Goal: Task Accomplishment & Management: Complete application form

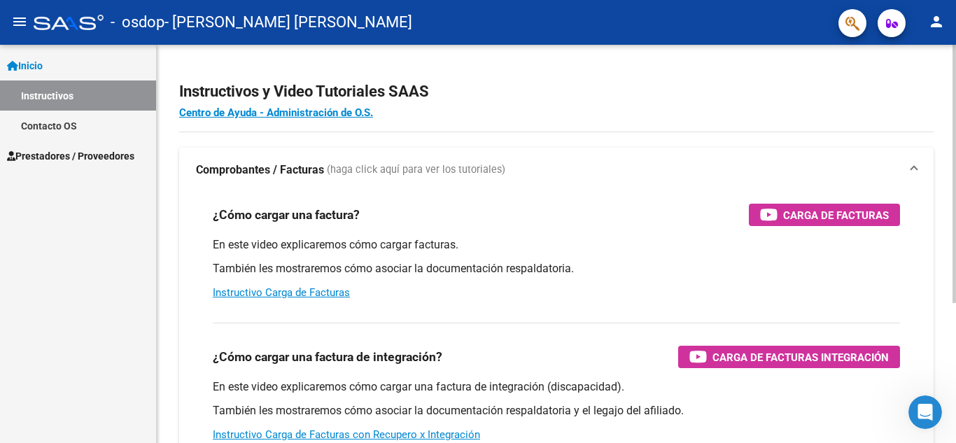
click at [506, 221] on div "¿Cómo cargar una factura? Carga de Facturas" at bounding box center [557, 215] width 688 height 22
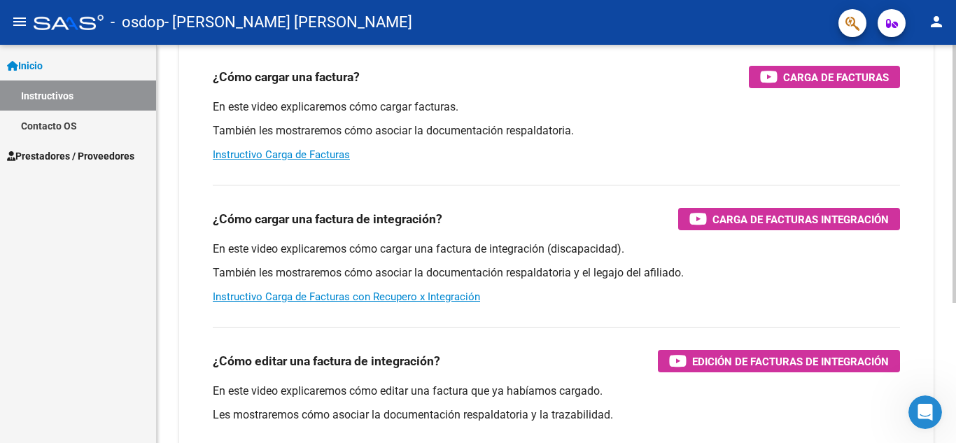
scroll to position [140, 0]
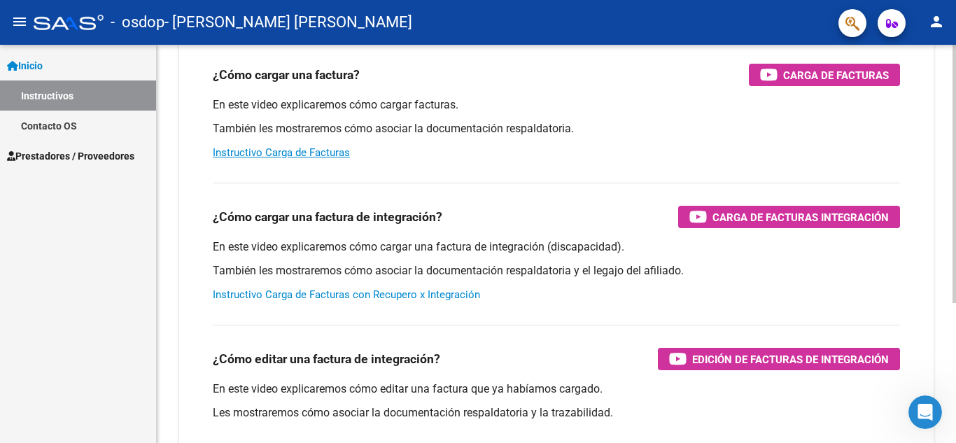
click at [354, 297] on link "Instructivo Carga de Facturas con Recupero x Integración" at bounding box center [346, 294] width 267 height 13
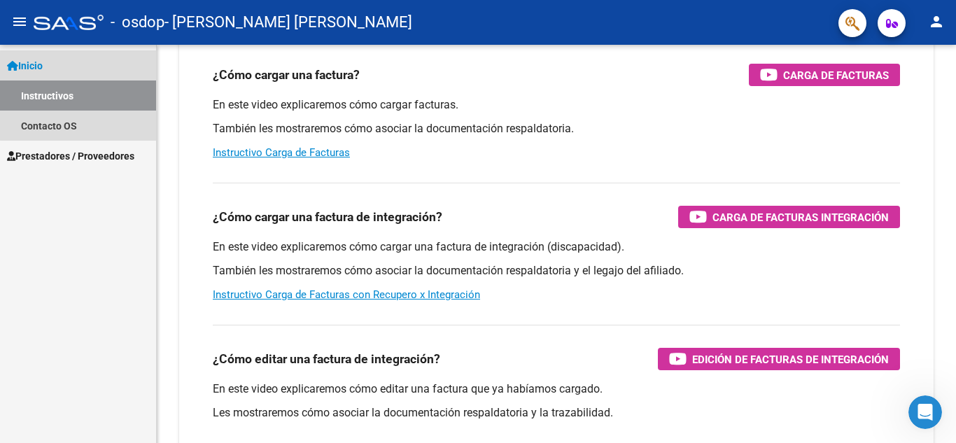
click at [80, 63] on link "Inicio" at bounding box center [78, 65] width 156 height 30
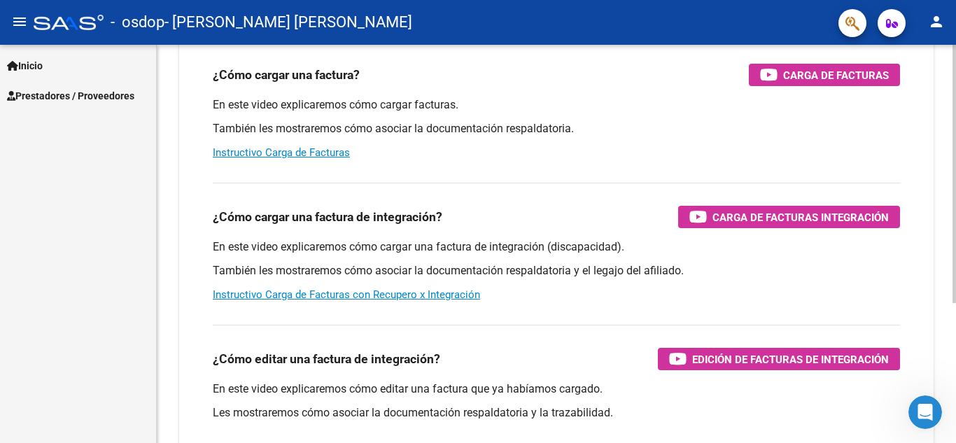
click at [316, 159] on div "En este video explicaremos cómo cargar facturas. También les mostraremos cómo a…" at bounding box center [557, 128] width 688 height 63
click at [313, 152] on link "Instructivo Carga de Facturas" at bounding box center [281, 152] width 137 height 13
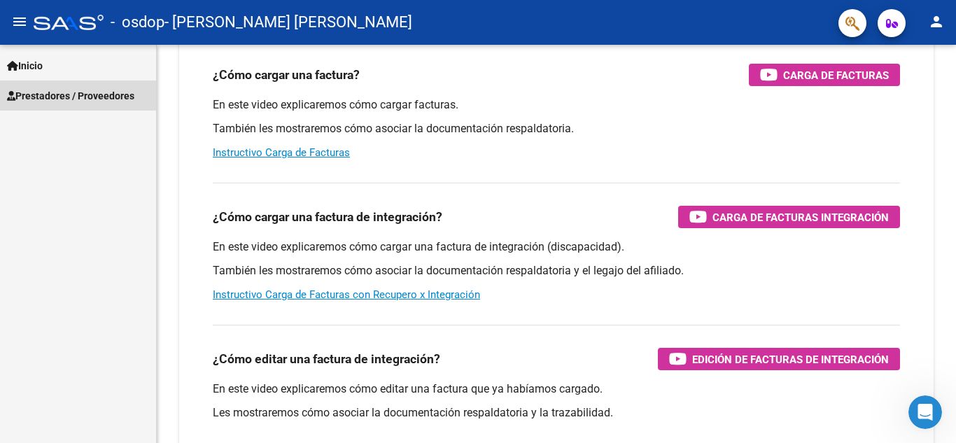
click at [46, 89] on span "Prestadores / Proveedores" at bounding box center [70, 95] width 127 height 15
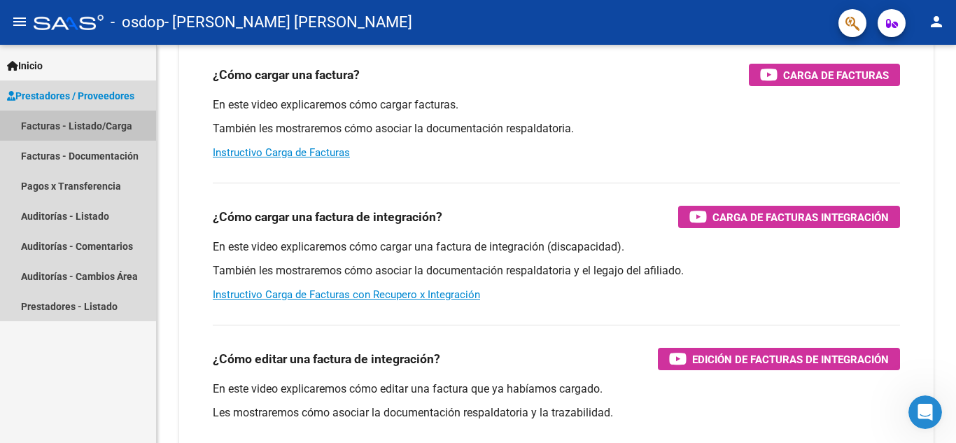
click at [55, 125] on link "Facturas - Listado/Carga" at bounding box center [78, 126] width 156 height 30
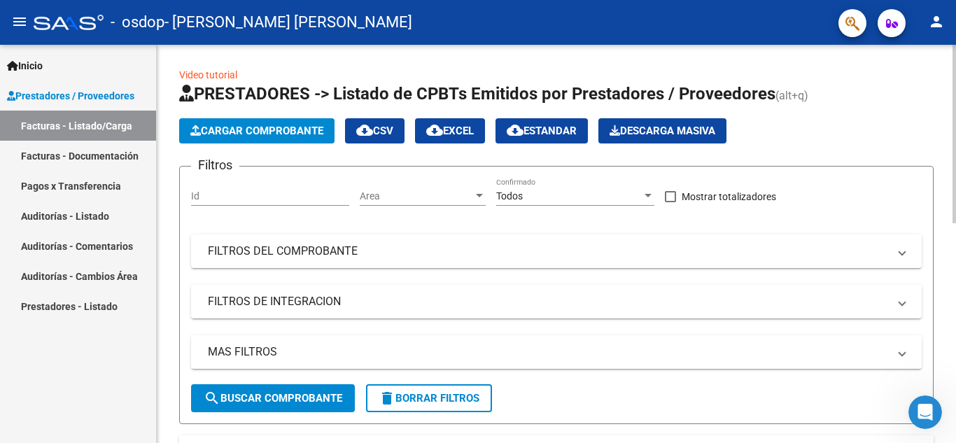
click at [954, 76] on div at bounding box center [955, 244] width 4 height 398
click at [249, 130] on span "Cargar Comprobante" at bounding box center [256, 131] width 133 height 13
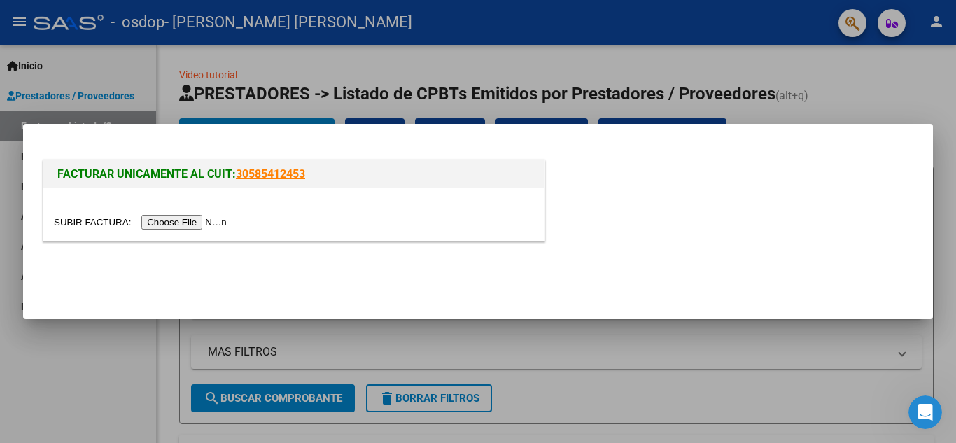
click at [188, 226] on input "file" at bounding box center [142, 222] width 177 height 15
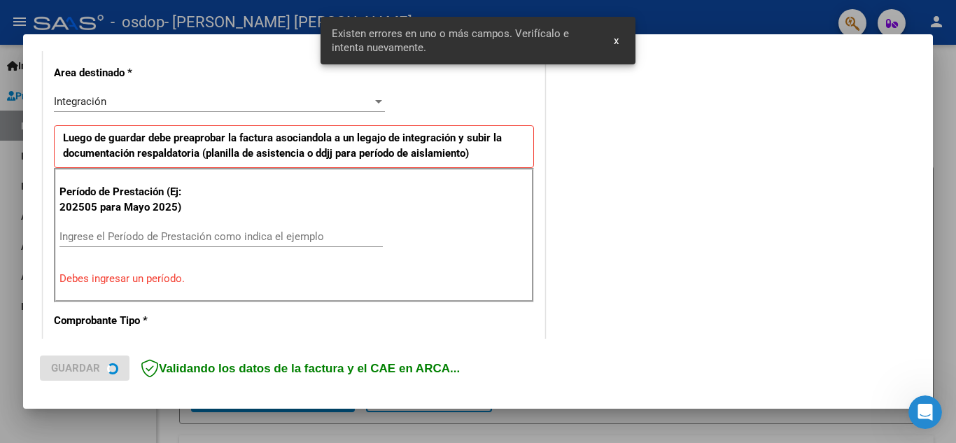
scroll to position [317, 0]
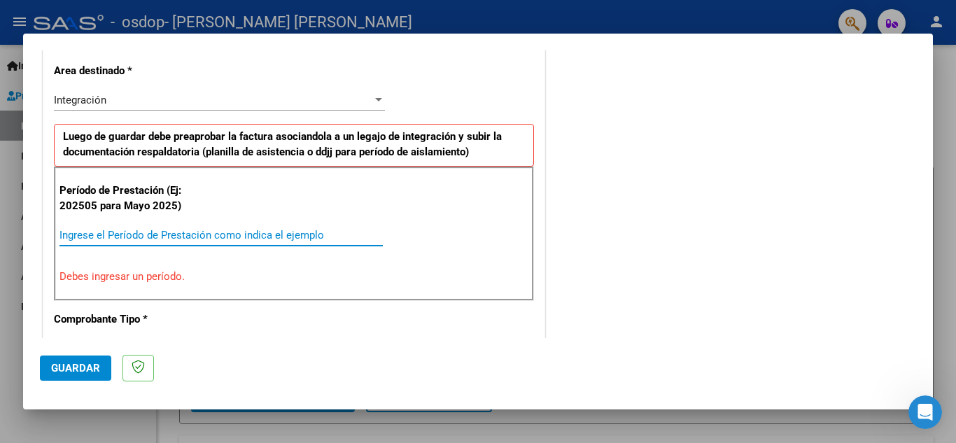
click at [144, 236] on input "Ingrese el Período de Prestación como indica el ejemplo" at bounding box center [222, 235] width 324 height 13
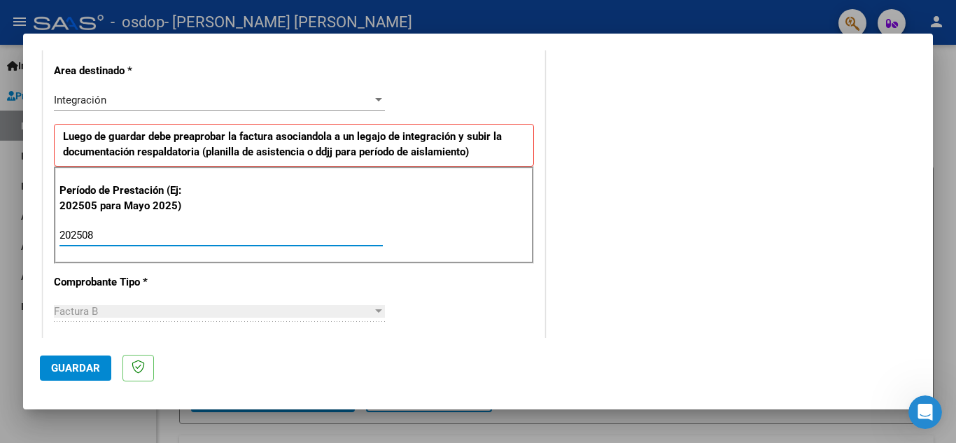
type input "202508"
click at [109, 312] on div "Factura B" at bounding box center [213, 311] width 319 height 13
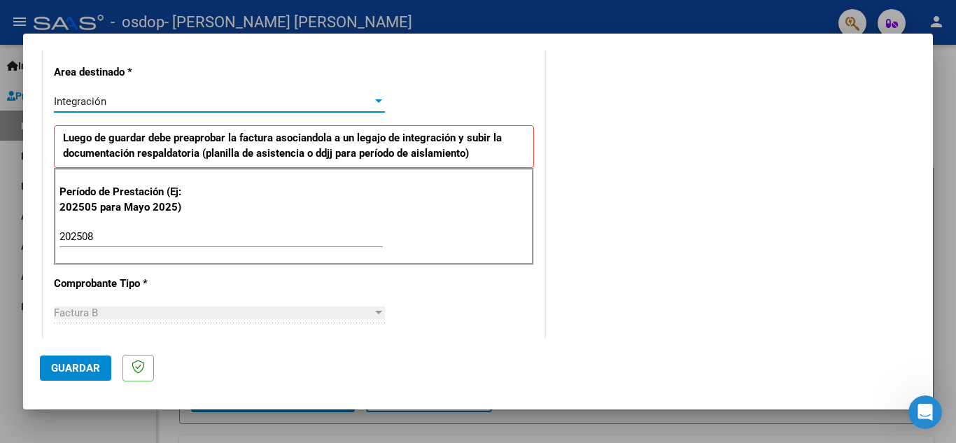
click at [232, 99] on div "Integración" at bounding box center [213, 101] width 319 height 13
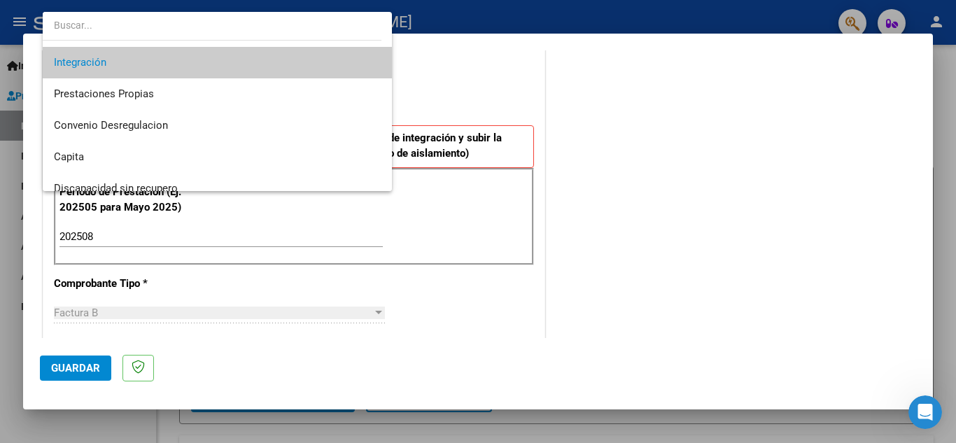
scroll to position [104, 0]
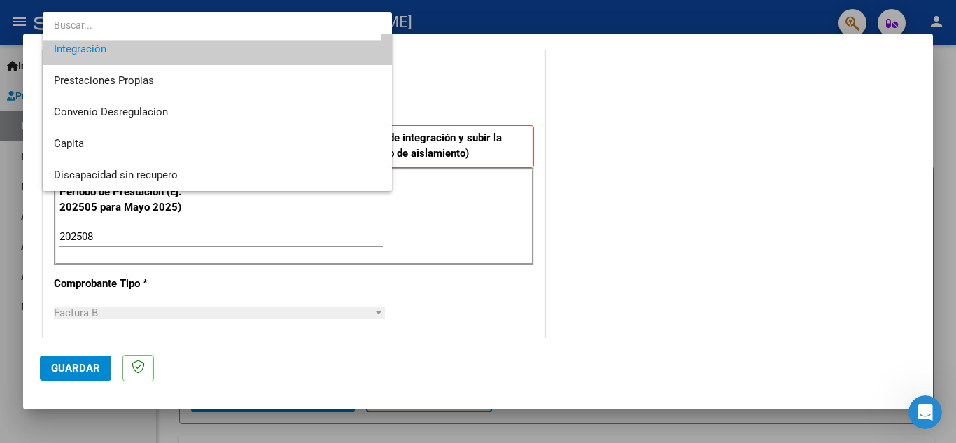
click at [278, 45] on span "Integración" at bounding box center [217, 50] width 327 height 32
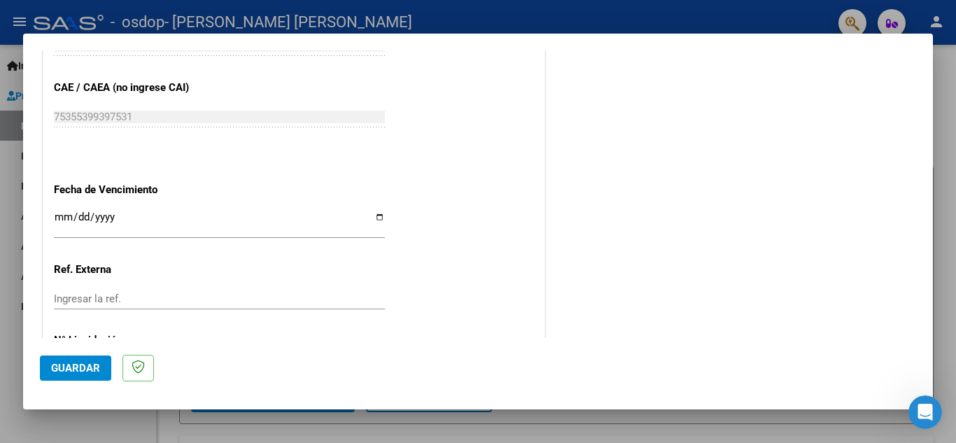
scroll to position [914, 0]
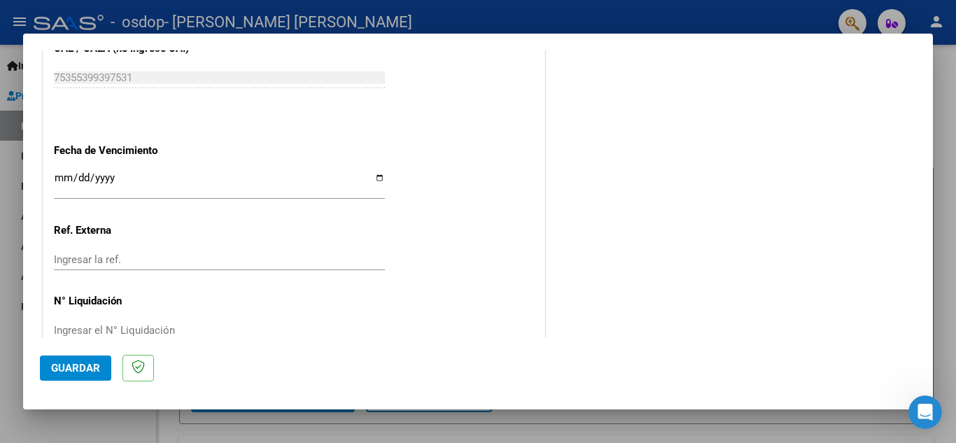
click at [118, 174] on input "Ingresar la fecha" at bounding box center [219, 183] width 331 height 22
click at [60, 176] on input "Ingresar la fecha" at bounding box center [219, 183] width 331 height 22
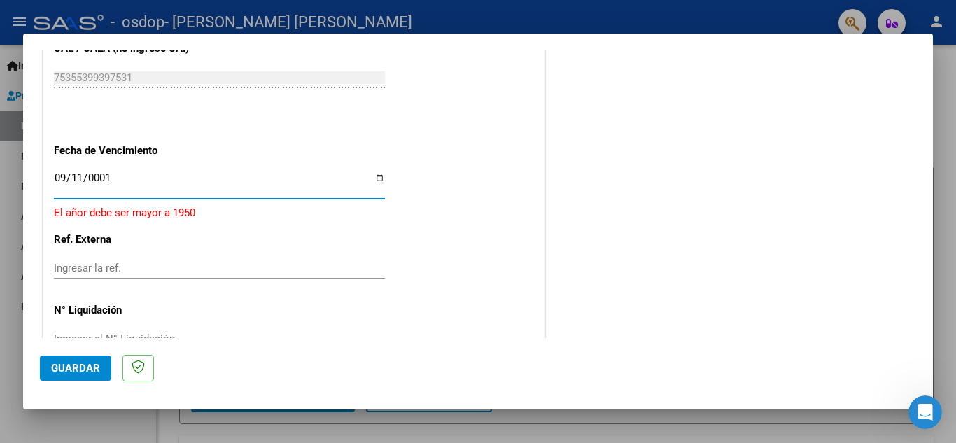
type input "0010-09-11"
type input "[DATE]"
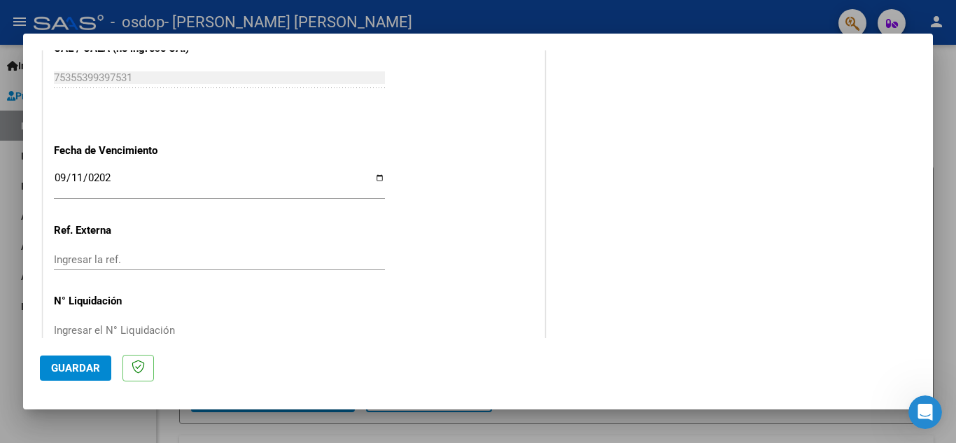
click at [197, 327] on input "Ingresar el N° Liquidación" at bounding box center [219, 330] width 331 height 13
click at [92, 374] on span "Guardar" at bounding box center [75, 368] width 49 height 13
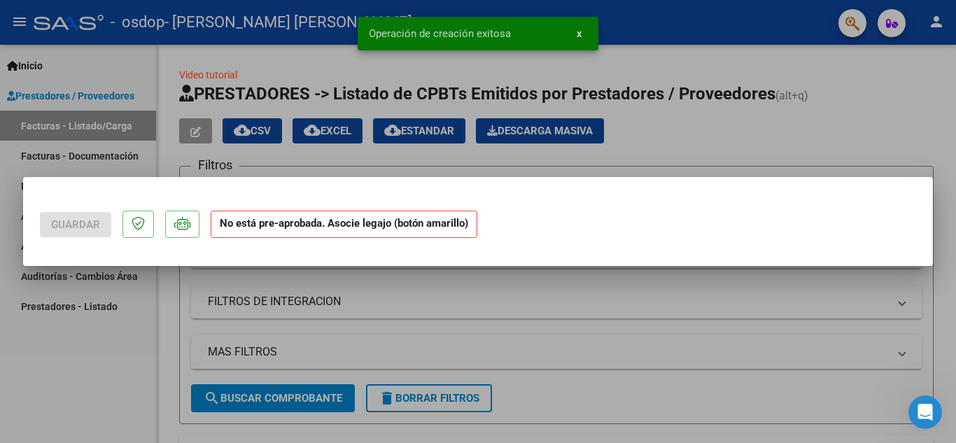
scroll to position [0, 0]
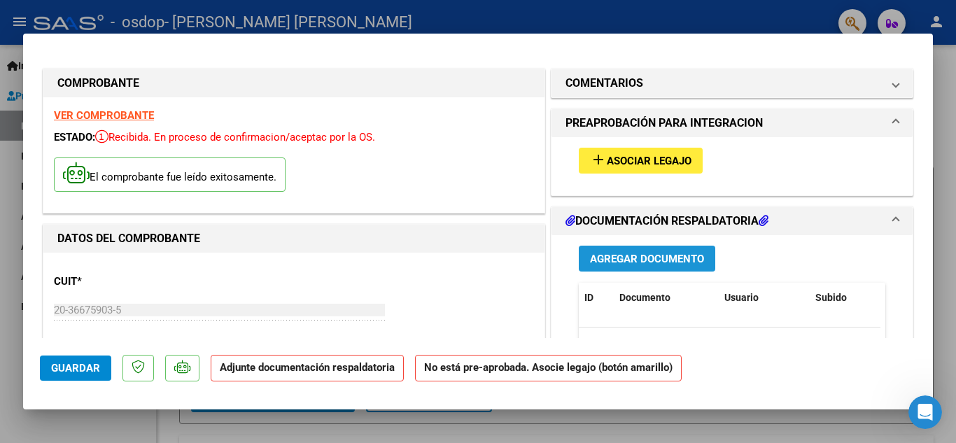
click at [682, 261] on span "Agregar Documento" at bounding box center [647, 259] width 114 height 13
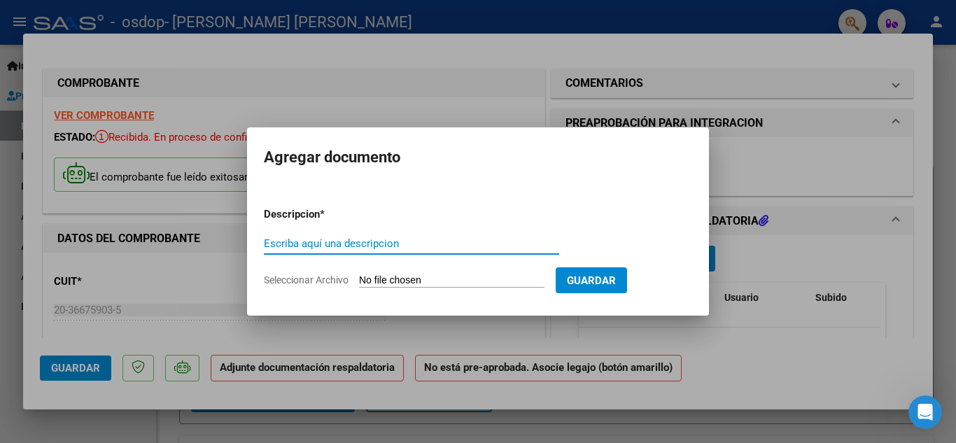
click at [358, 244] on input "Escriba aquí una descripcion" at bounding box center [411, 243] width 295 height 13
type input "p"
type input "Planilla de asistencia 08-25"
click at [402, 276] on input "Seleccionar Archivo" at bounding box center [452, 280] width 186 height 13
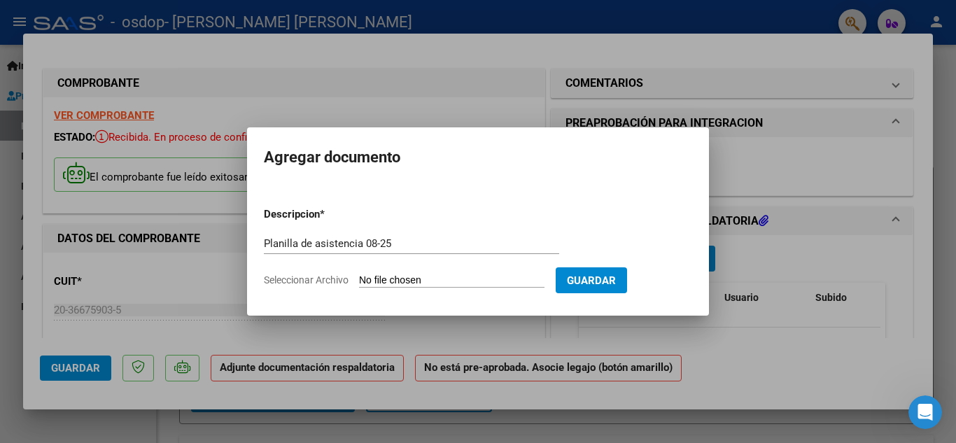
type input "C:\fakepath\08-25 psp [PERSON_NAME].pdf"
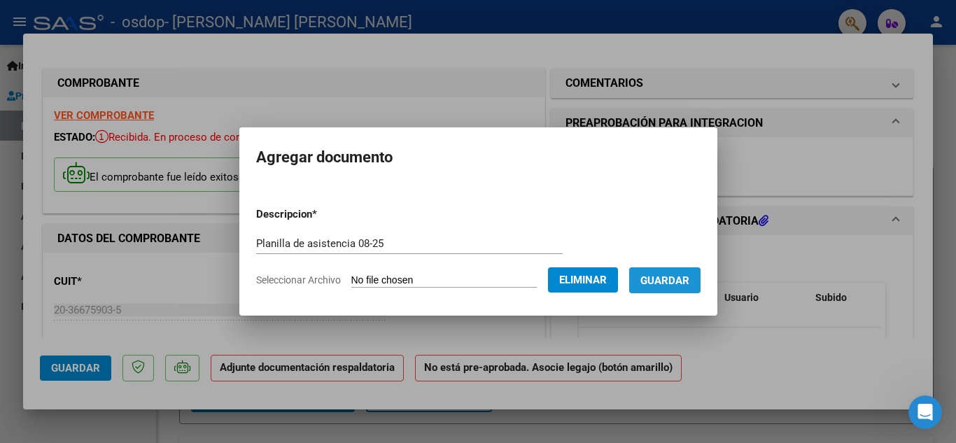
click at [661, 283] on span "Guardar" at bounding box center [665, 280] width 49 height 13
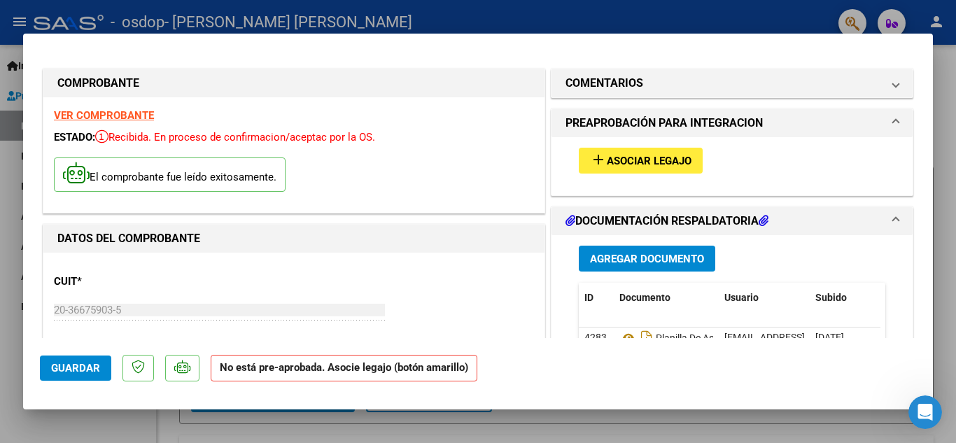
click at [403, 179] on div "El comprobante fue leído exitosamente." at bounding box center [294, 177] width 480 height 52
click at [496, 291] on div "CUIT * 20-36675903-5 Ingresar CUIT ANALISIS PRESTADOR [PERSON_NAME] [PERSON_NAM…" at bounding box center [294, 324] width 480 height 123
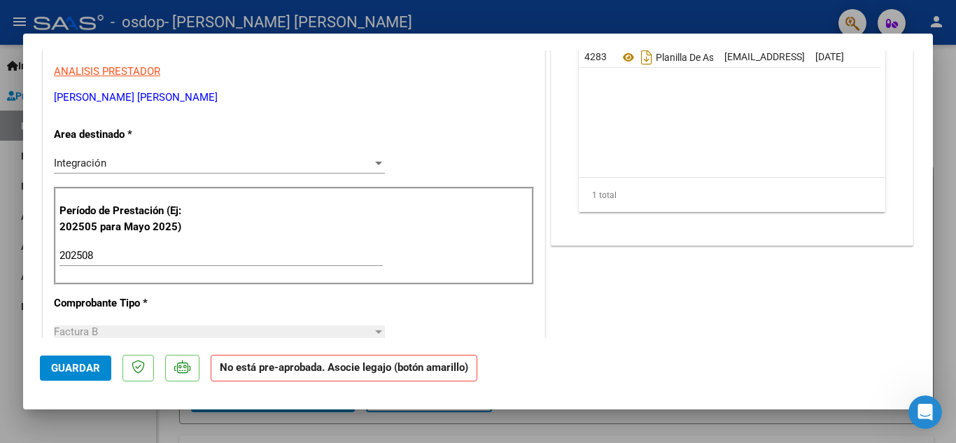
scroll to position [29, 0]
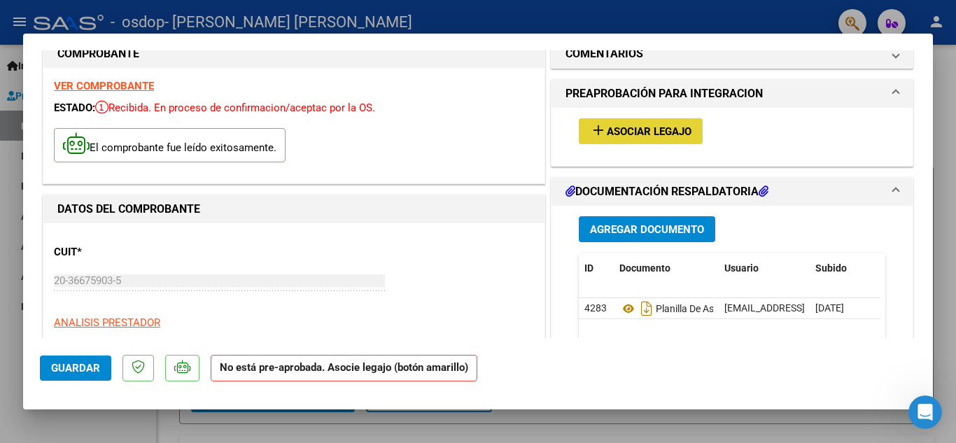
click at [607, 134] on span "Asociar Legajo" at bounding box center [649, 131] width 85 height 13
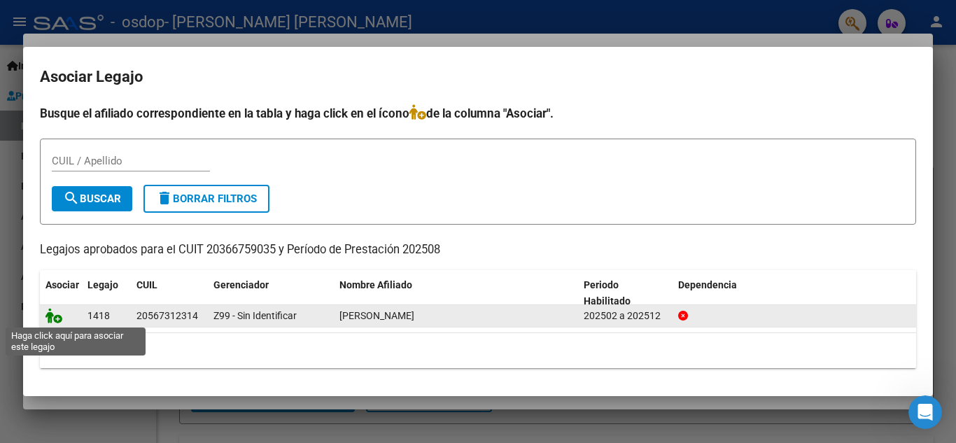
click at [53, 317] on icon at bounding box center [54, 315] width 17 height 15
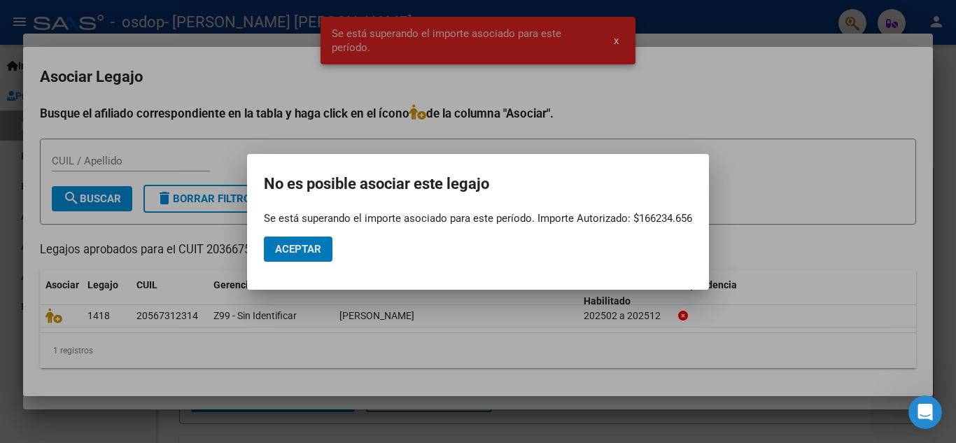
click at [310, 247] on span "Aceptar" at bounding box center [298, 249] width 46 height 13
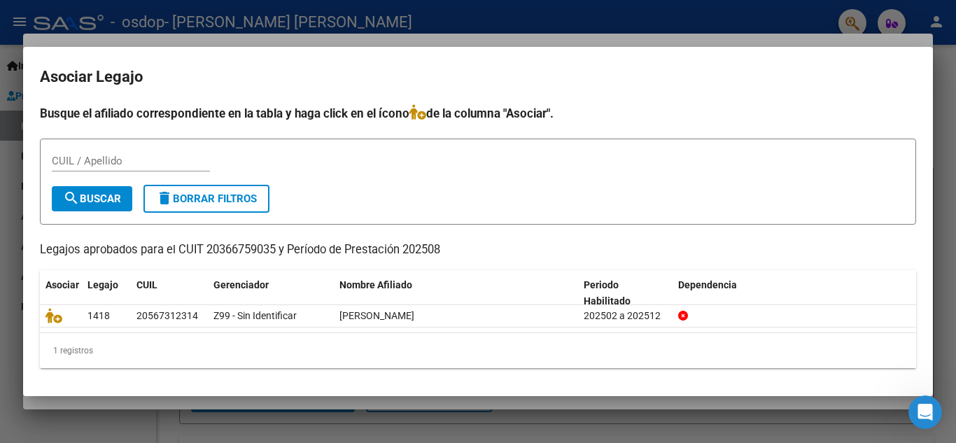
click at [91, 161] on input "CUIL / Apellido" at bounding box center [131, 161] width 158 height 13
click at [97, 201] on span "search Buscar" at bounding box center [92, 199] width 58 height 13
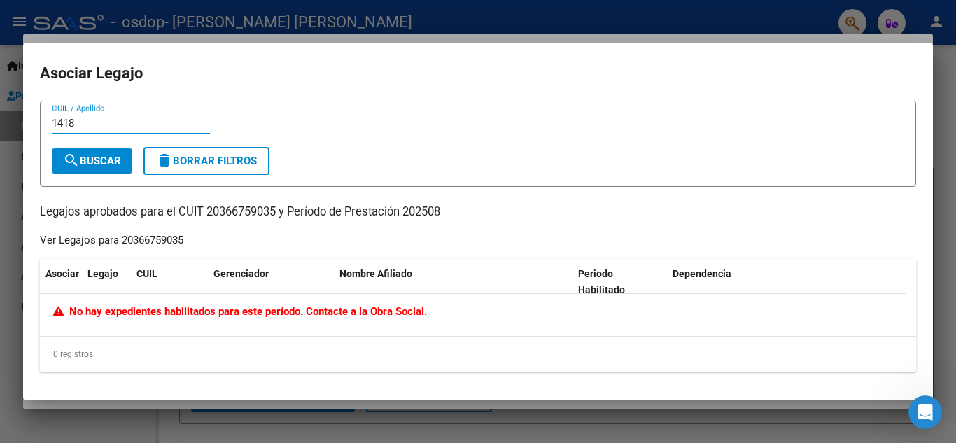
click at [103, 128] on input "1418" at bounding box center [131, 123] width 158 height 13
type input "1"
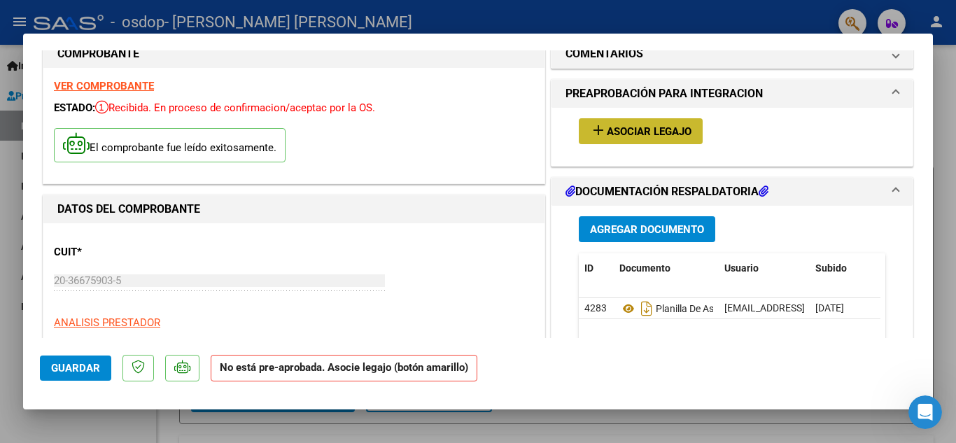
click at [658, 136] on span "Asociar Legajo" at bounding box center [649, 131] width 85 height 13
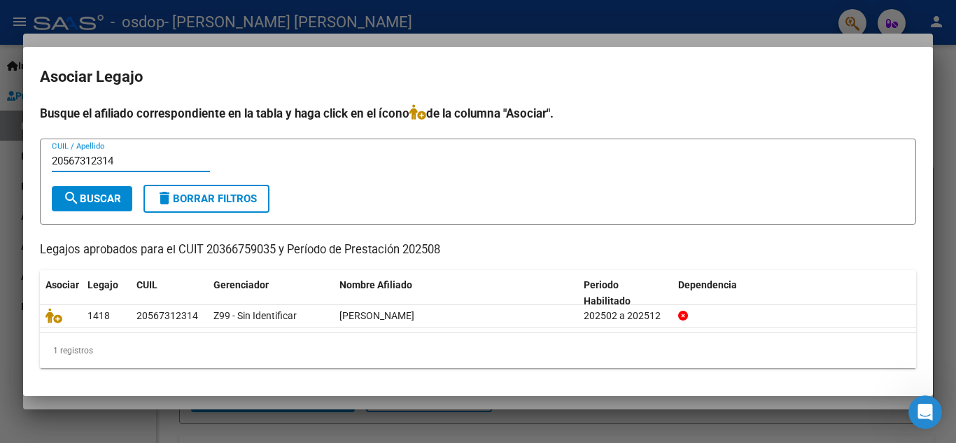
type input "20567312314"
click at [97, 195] on span "search Buscar" at bounding box center [92, 199] width 58 height 13
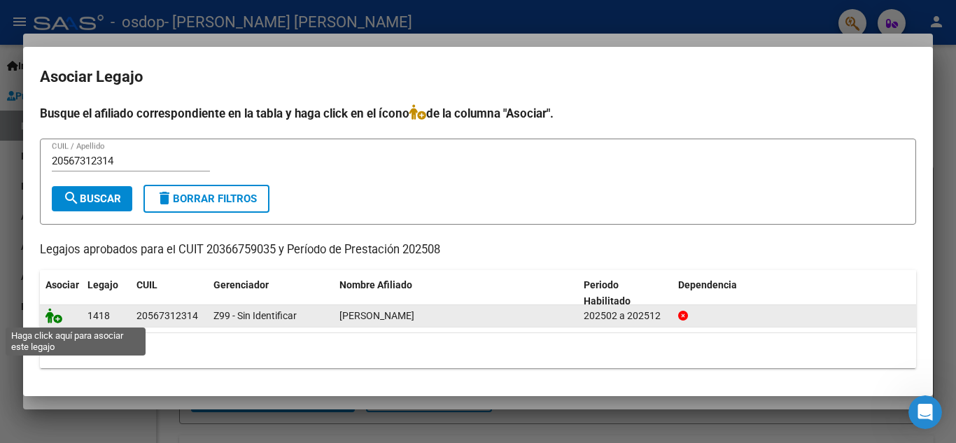
click at [56, 312] on icon at bounding box center [54, 315] width 17 height 15
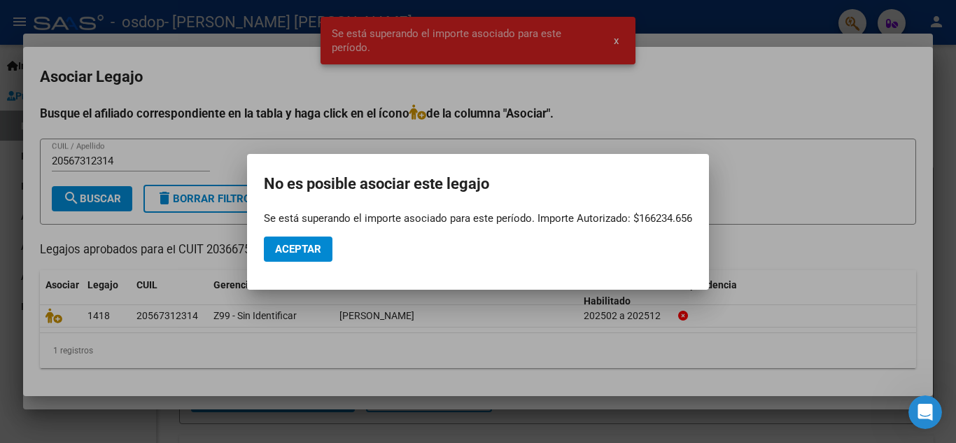
click at [304, 264] on mat-dialog-actions "Aceptar" at bounding box center [478, 249] width 429 height 48
click at [295, 253] on span "Aceptar" at bounding box center [298, 249] width 46 height 13
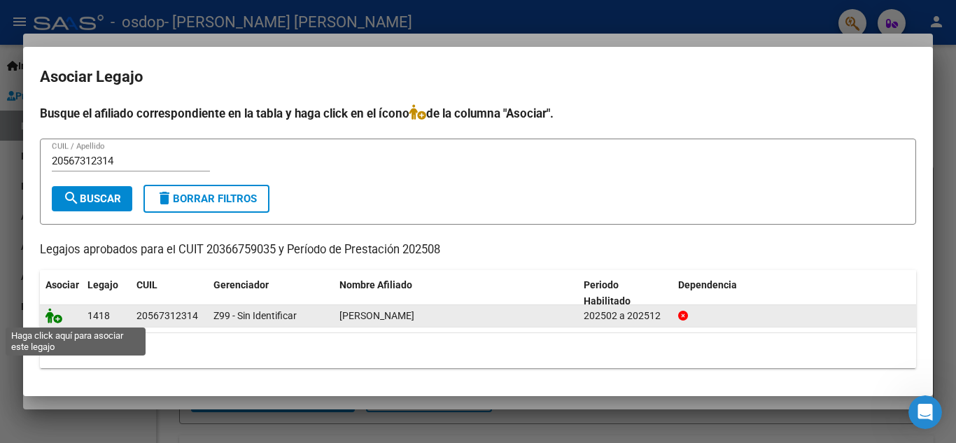
click at [57, 316] on icon at bounding box center [54, 315] width 17 height 15
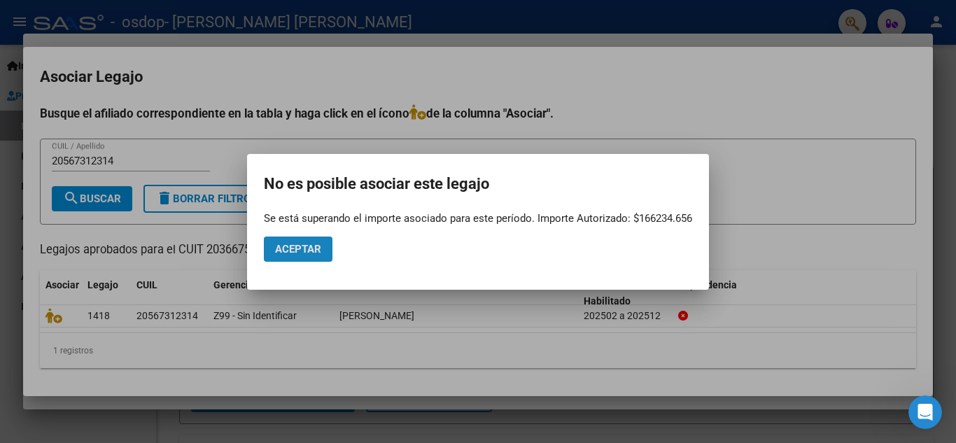
click at [307, 253] on span "Aceptar" at bounding box center [298, 249] width 46 height 13
